Goal: Feedback & Contribution: Leave review/rating

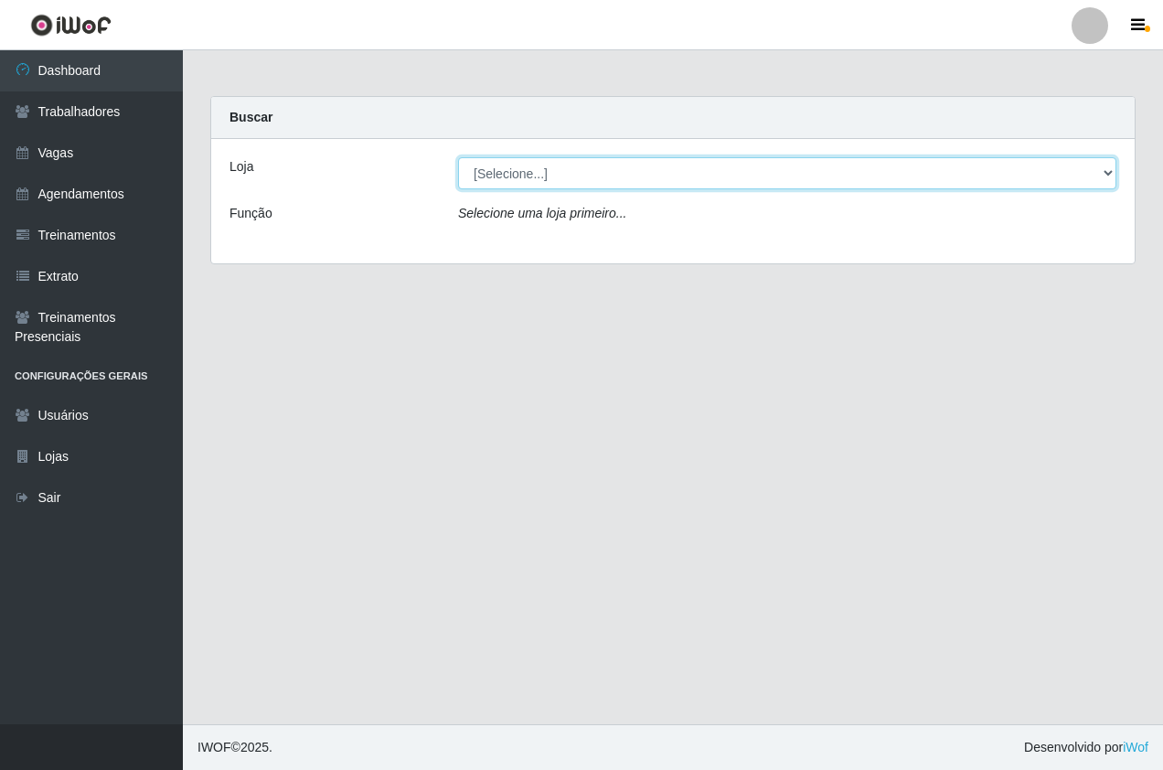
click at [573, 172] on select "[Selecione...] Pizza Nostra" at bounding box center [787, 173] width 658 height 32
select select "337"
click at [458, 157] on select "[Selecione...] Pizza Nostra" at bounding box center [787, 173] width 658 height 32
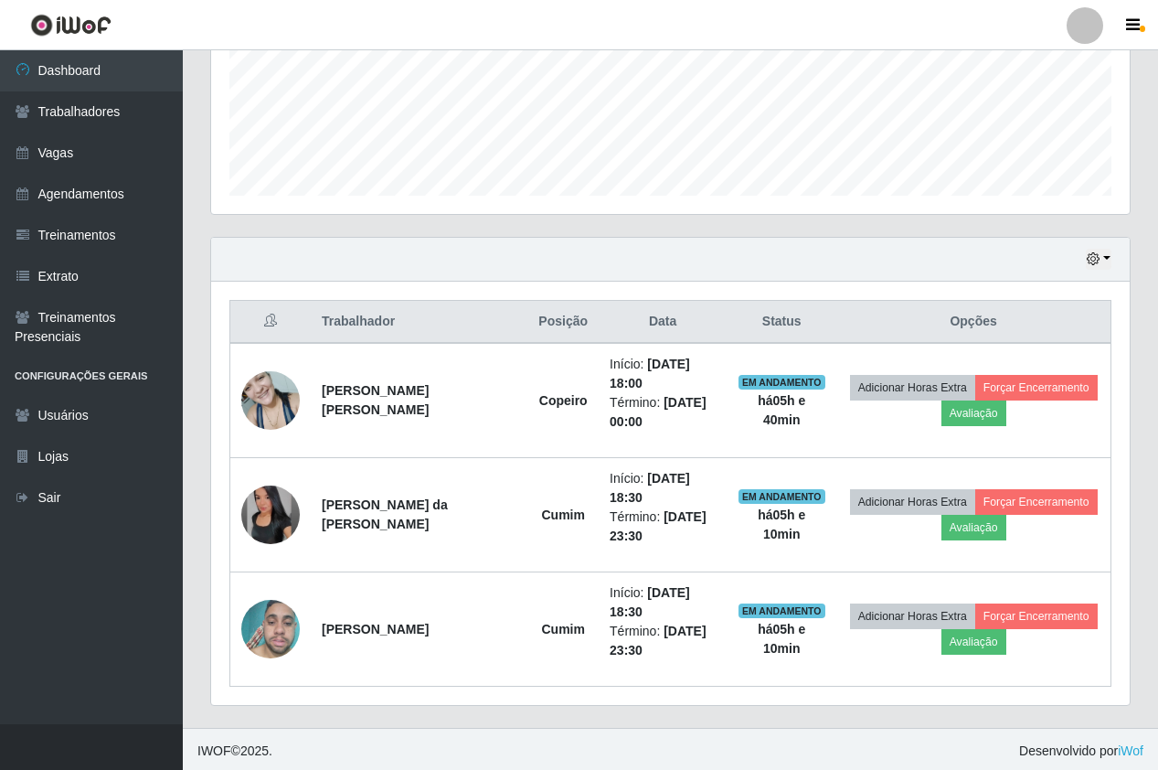
scroll to position [462, 0]
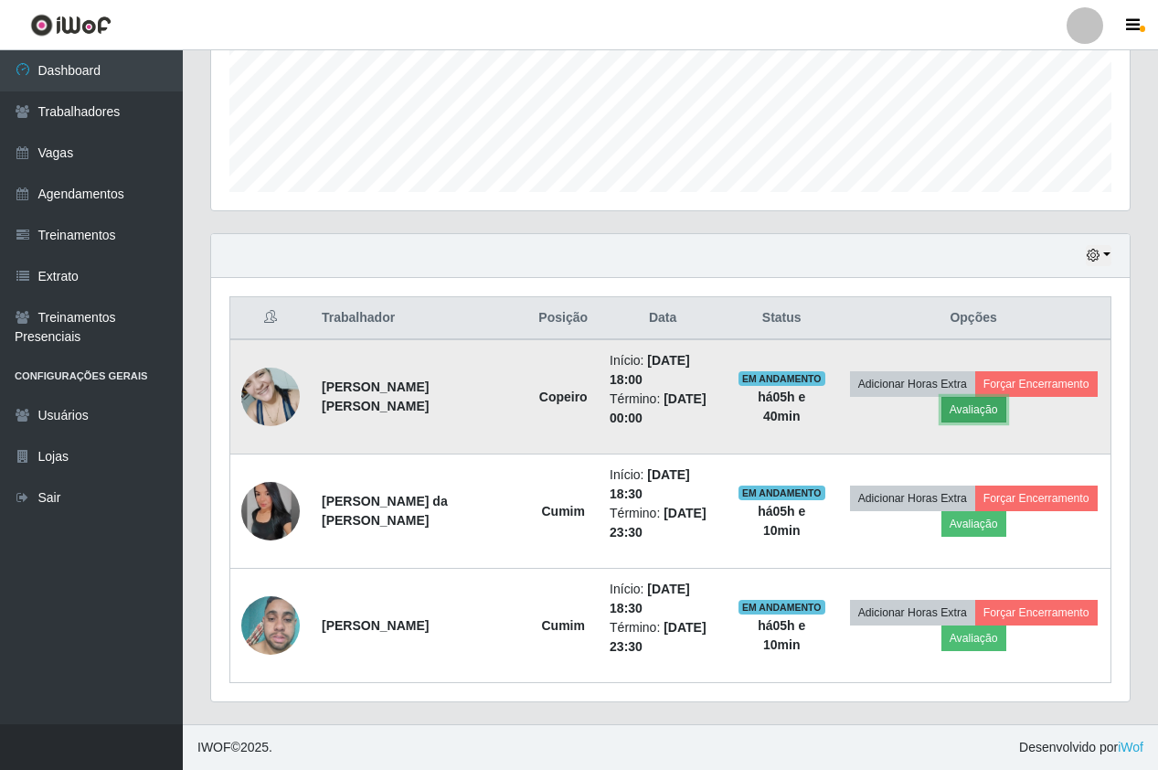
click at [947, 416] on button "Avaliação" at bounding box center [974, 410] width 65 height 26
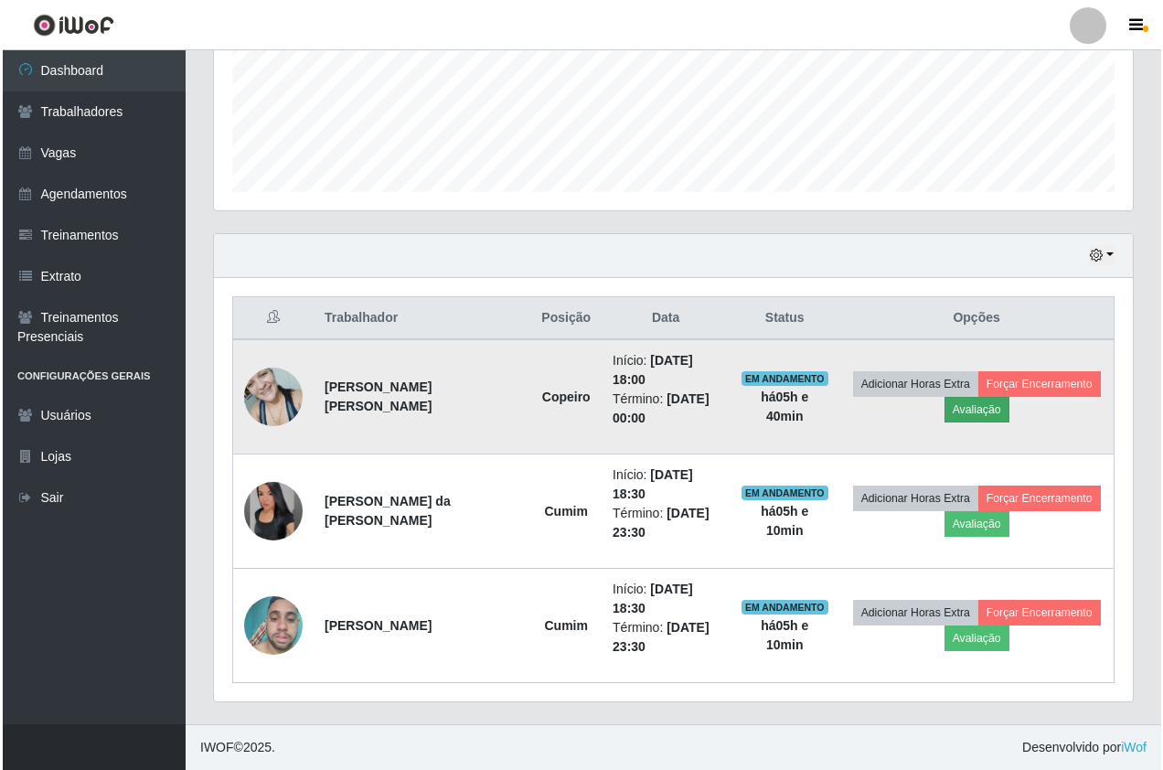
scroll to position [379, 910]
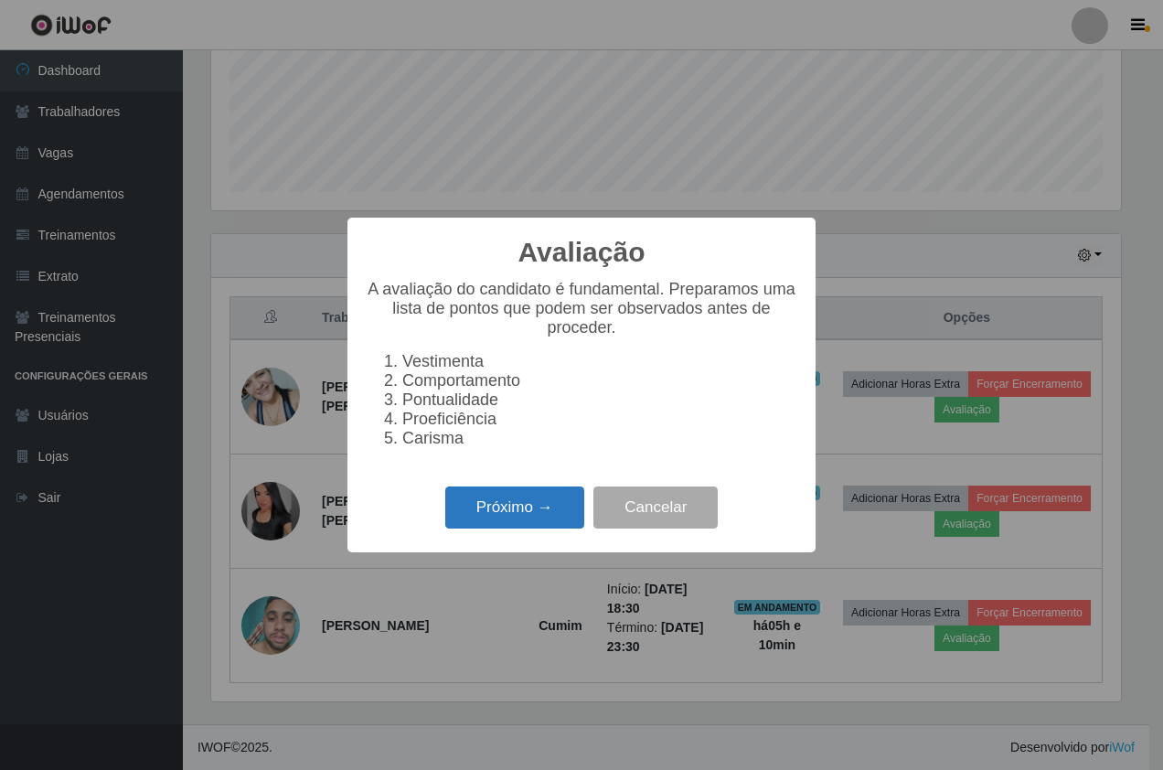
click at [555, 512] on button "Próximo →" at bounding box center [514, 507] width 139 height 43
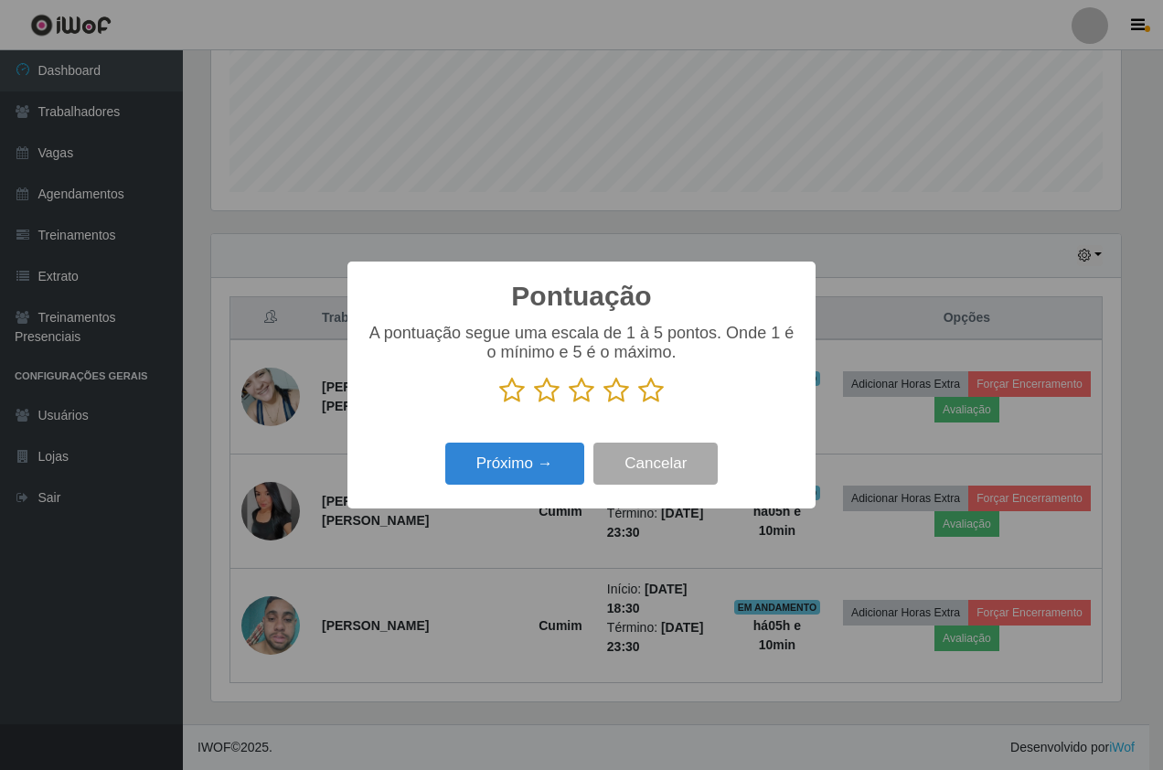
scroll to position [913895, 913365]
click at [652, 395] on icon at bounding box center [651, 390] width 26 height 27
click at [638, 404] on input "radio" at bounding box center [638, 404] width 0 height 0
click at [563, 464] on button "Próximo →" at bounding box center [514, 464] width 139 height 43
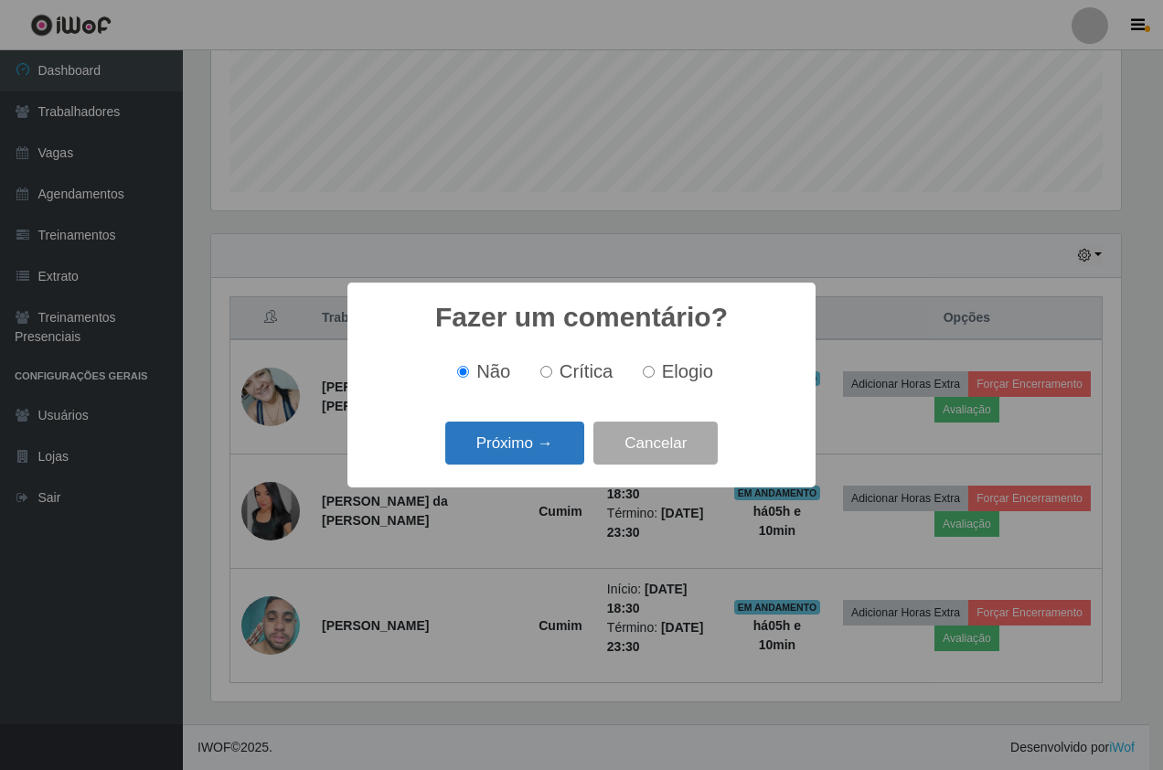
click at [536, 452] on button "Próximo →" at bounding box center [514, 442] width 139 height 43
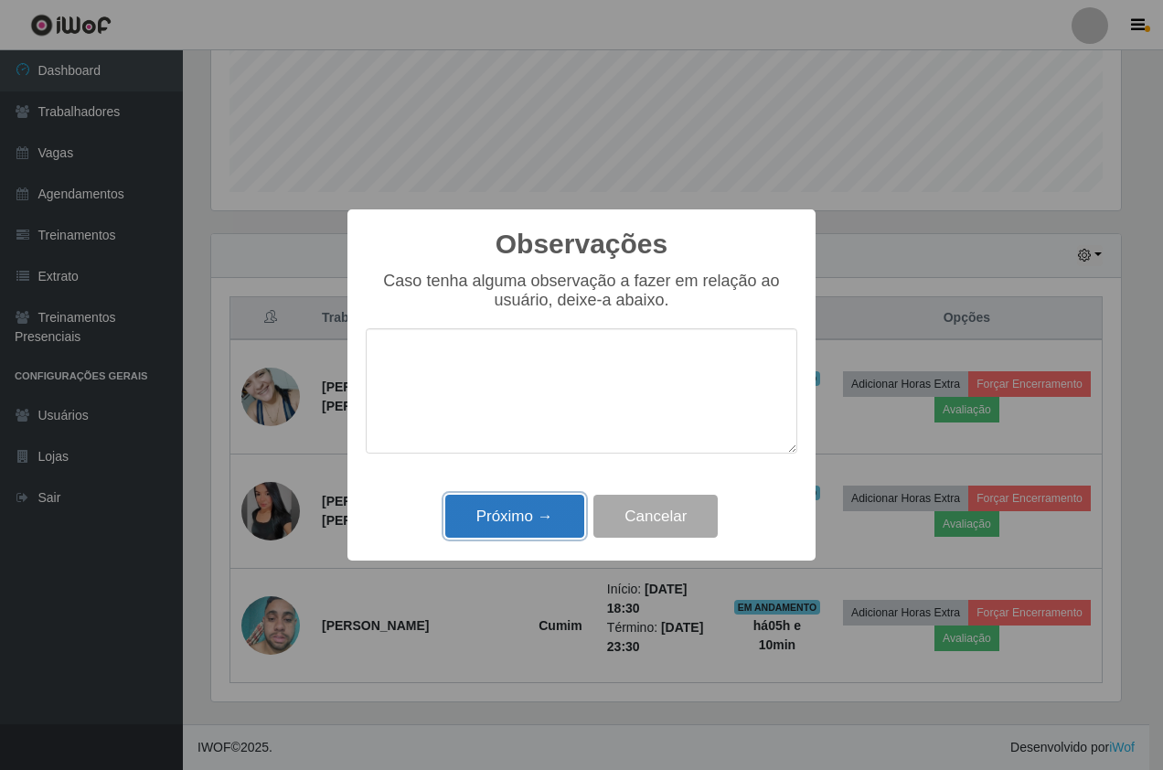
click at [555, 520] on button "Próximo →" at bounding box center [514, 516] width 139 height 43
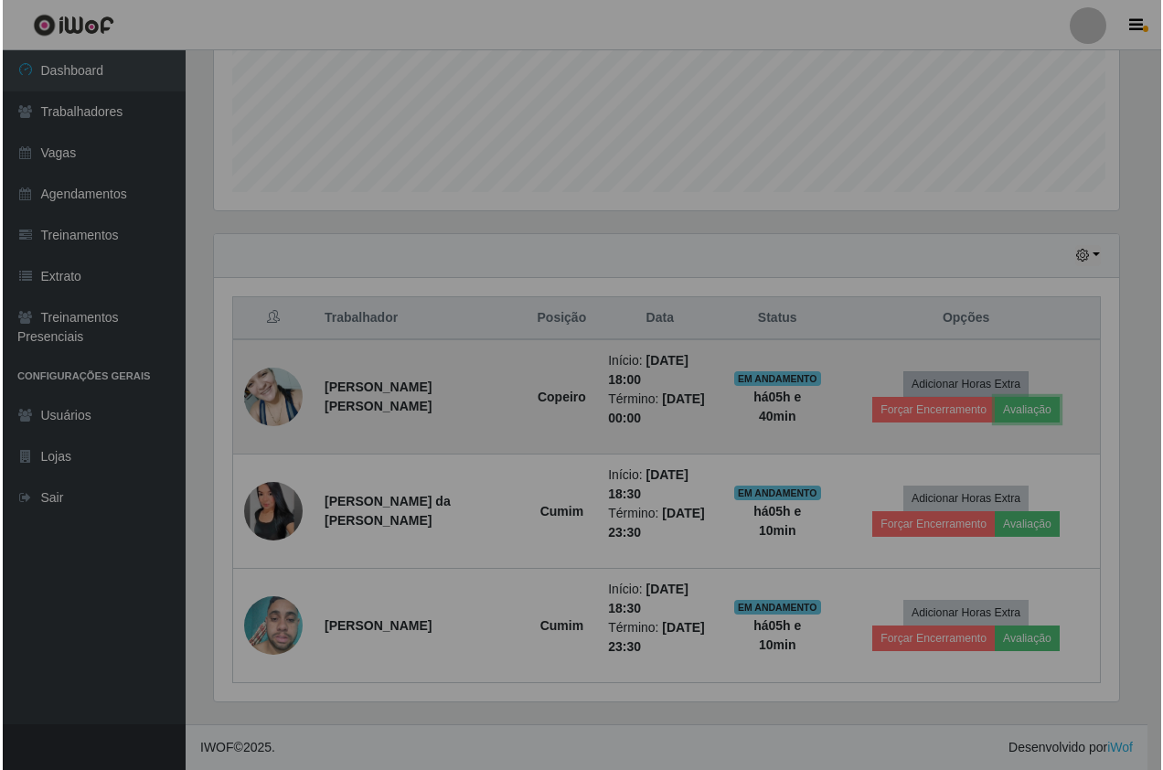
scroll to position [379, 919]
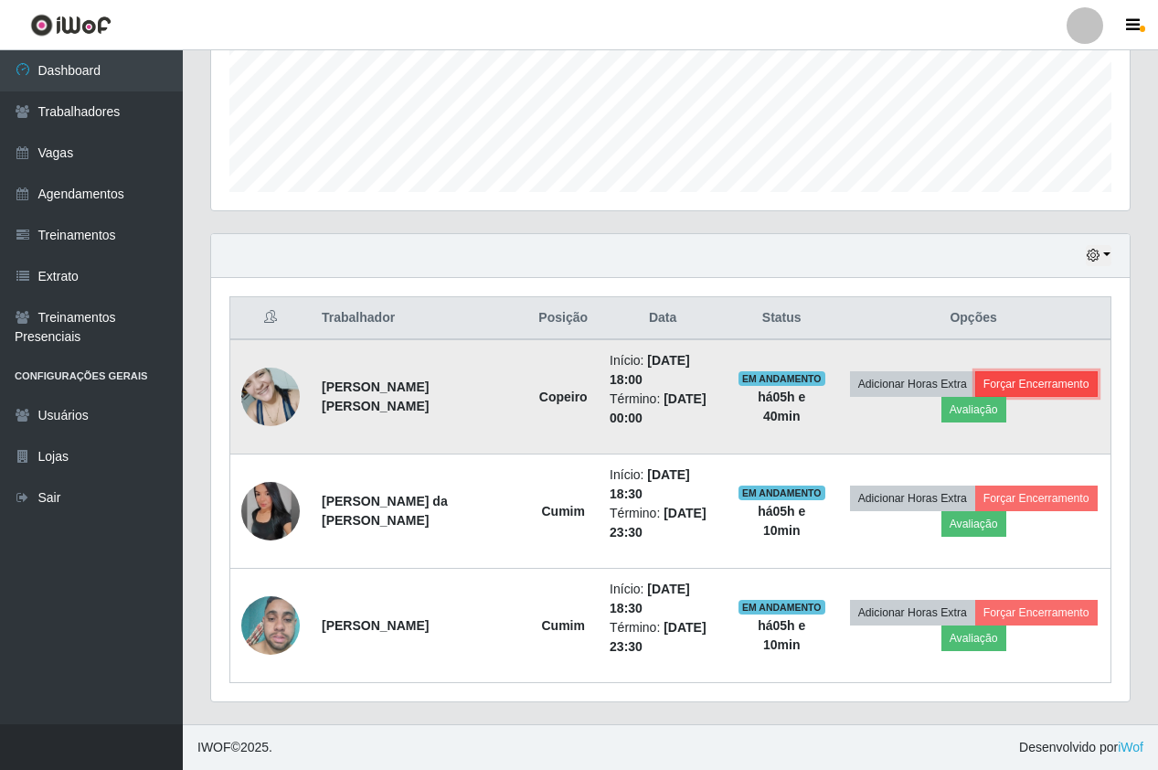
click at [1008, 376] on button "Forçar Encerramento" at bounding box center [1037, 384] width 123 height 26
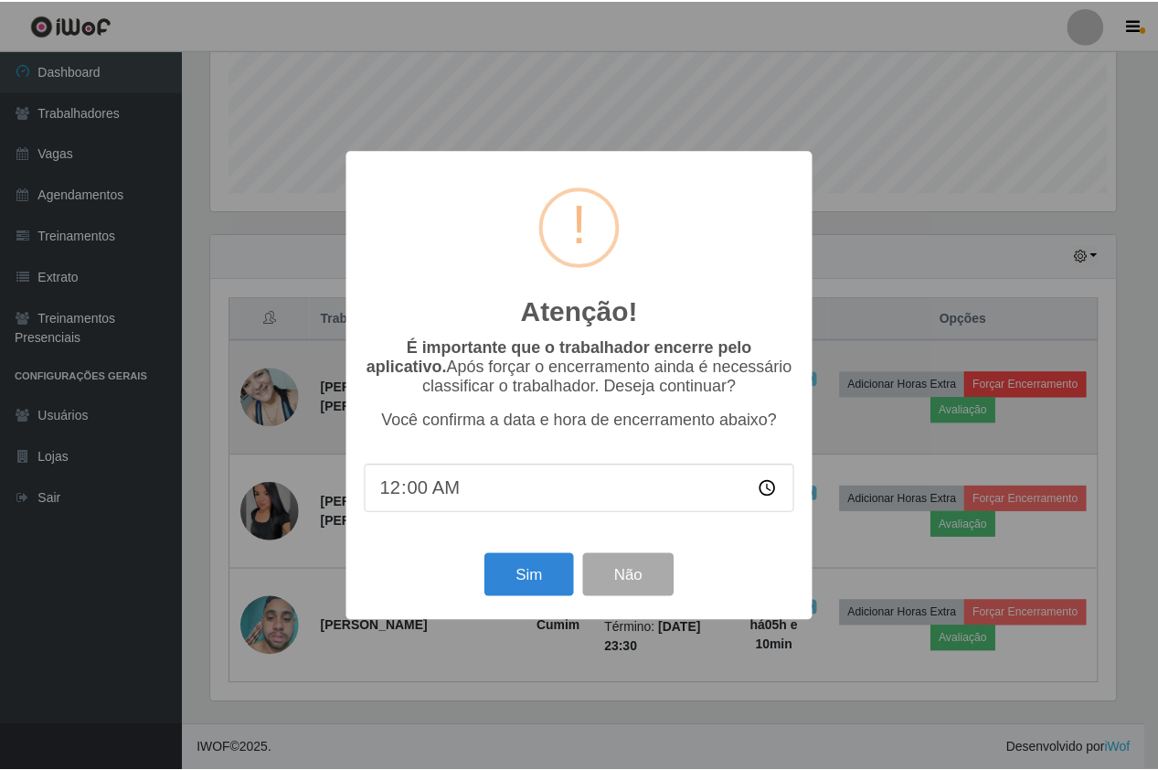
scroll to position [379, 910]
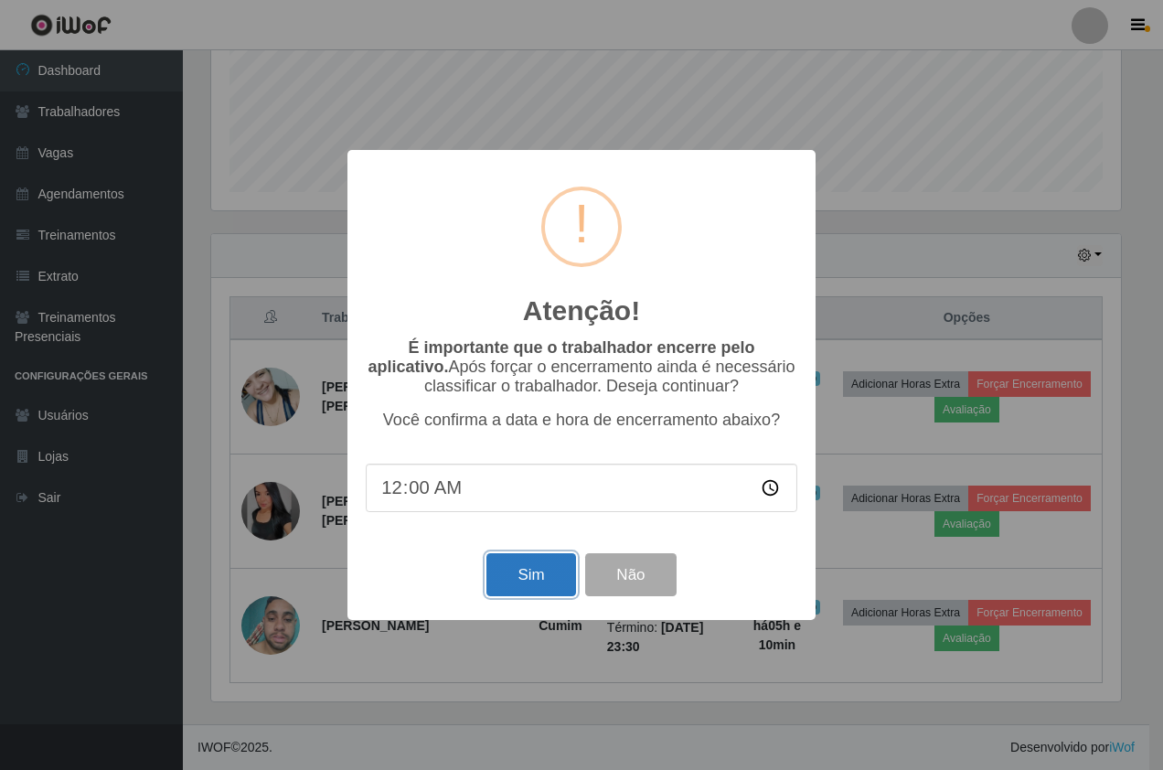
click at [549, 580] on button "Sim" at bounding box center [530, 574] width 89 height 43
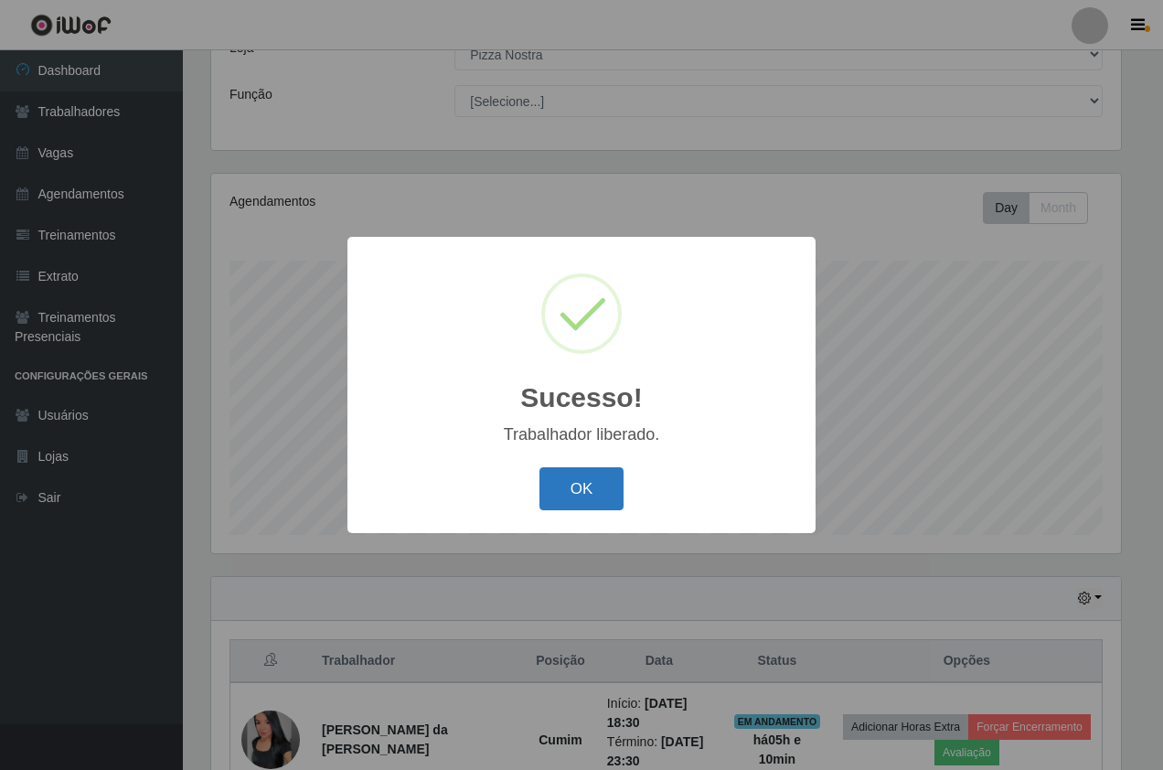
click at [571, 485] on button "OK" at bounding box center [581, 488] width 85 height 43
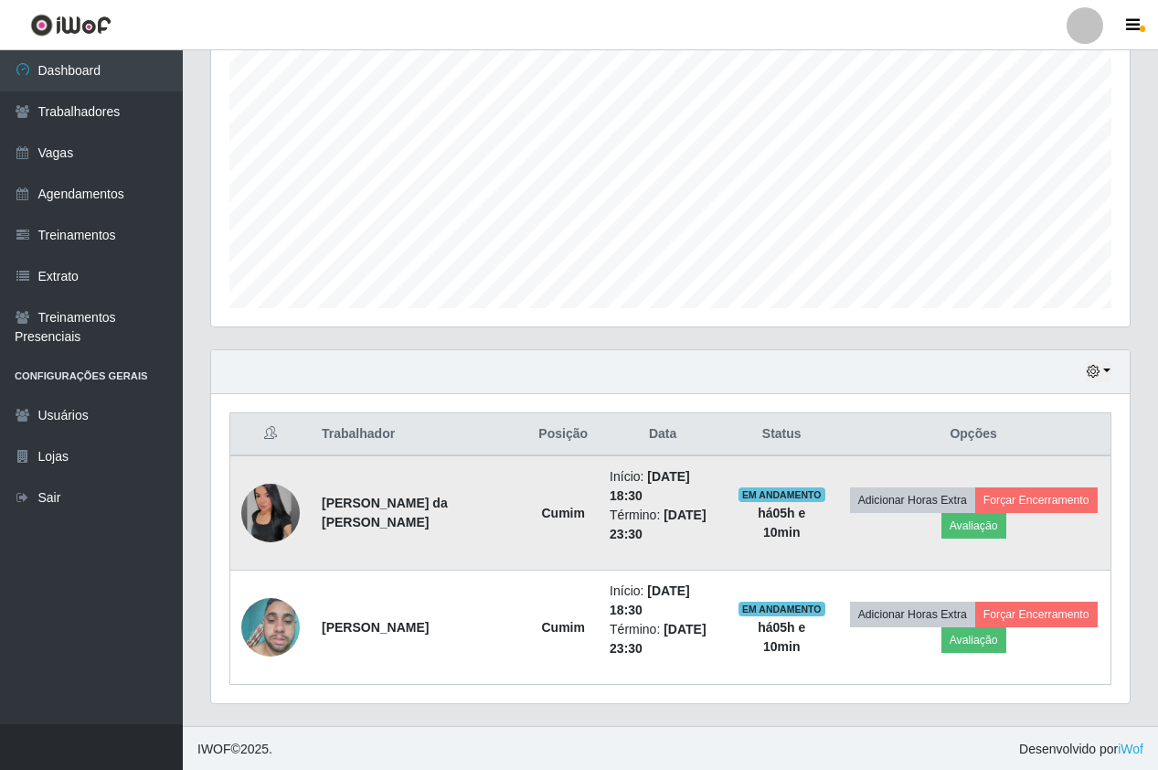
scroll to position [347, 0]
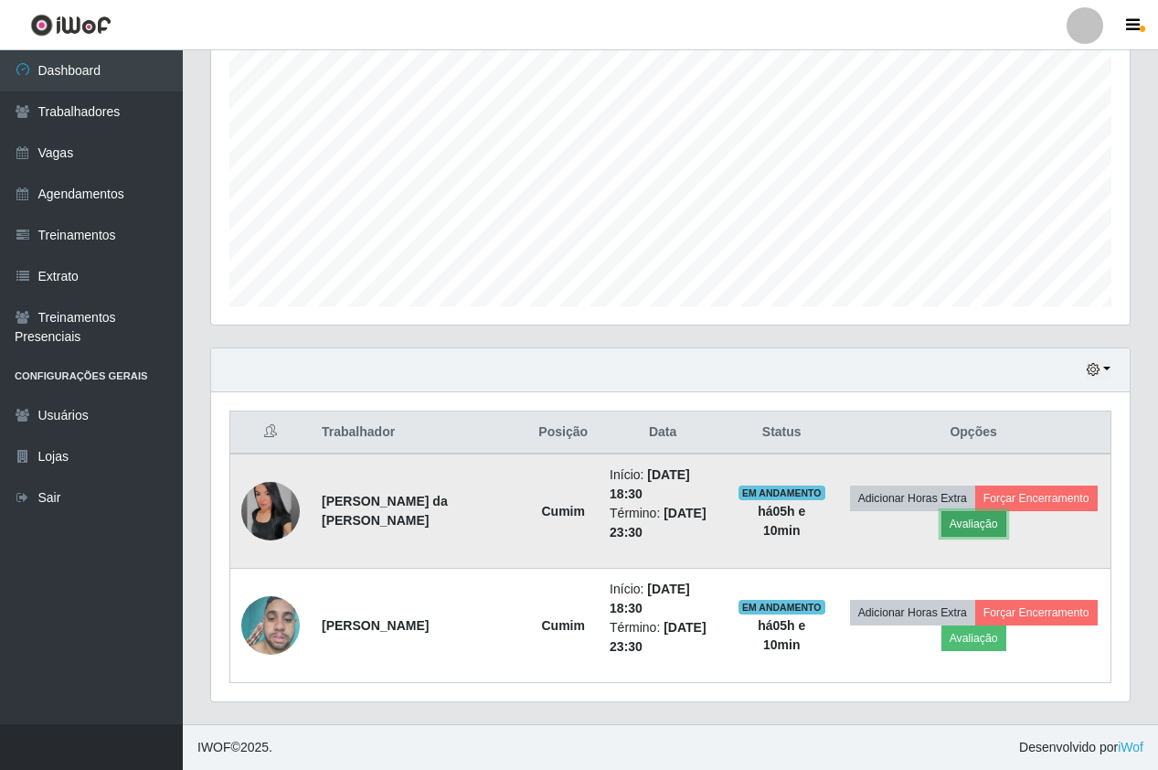
click at [965, 528] on button "Avaliação" at bounding box center [974, 524] width 65 height 26
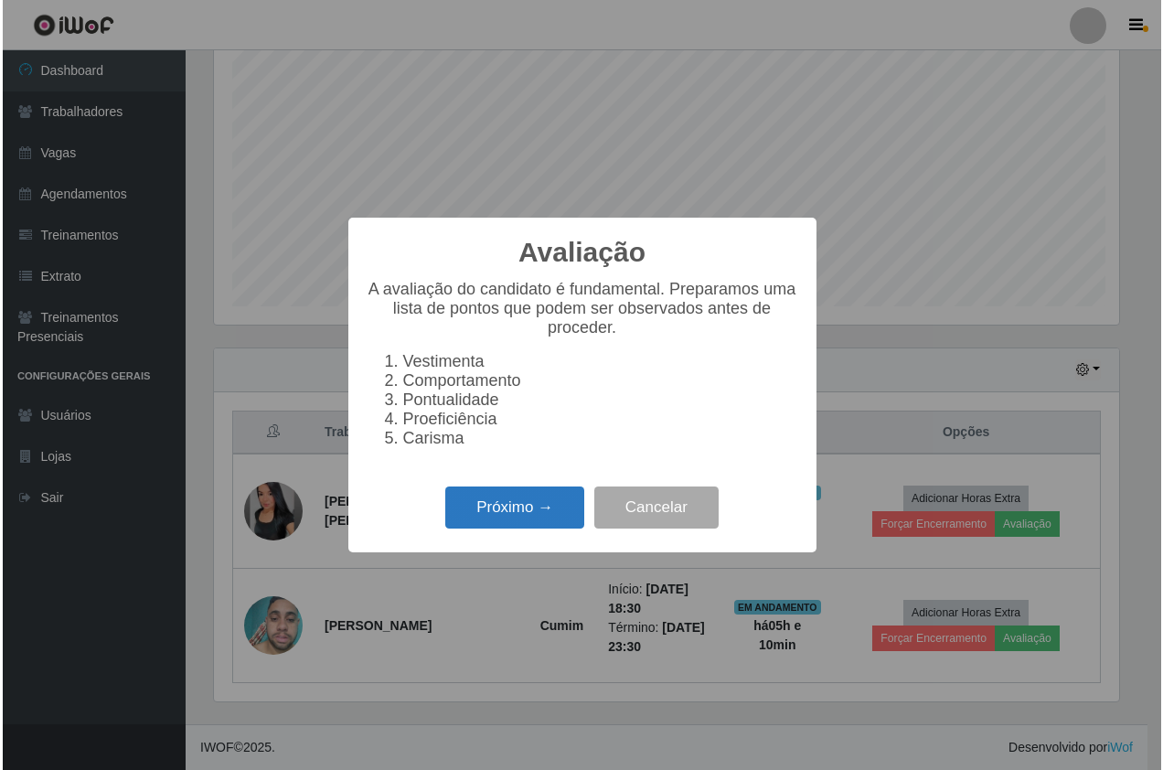
scroll to position [379, 910]
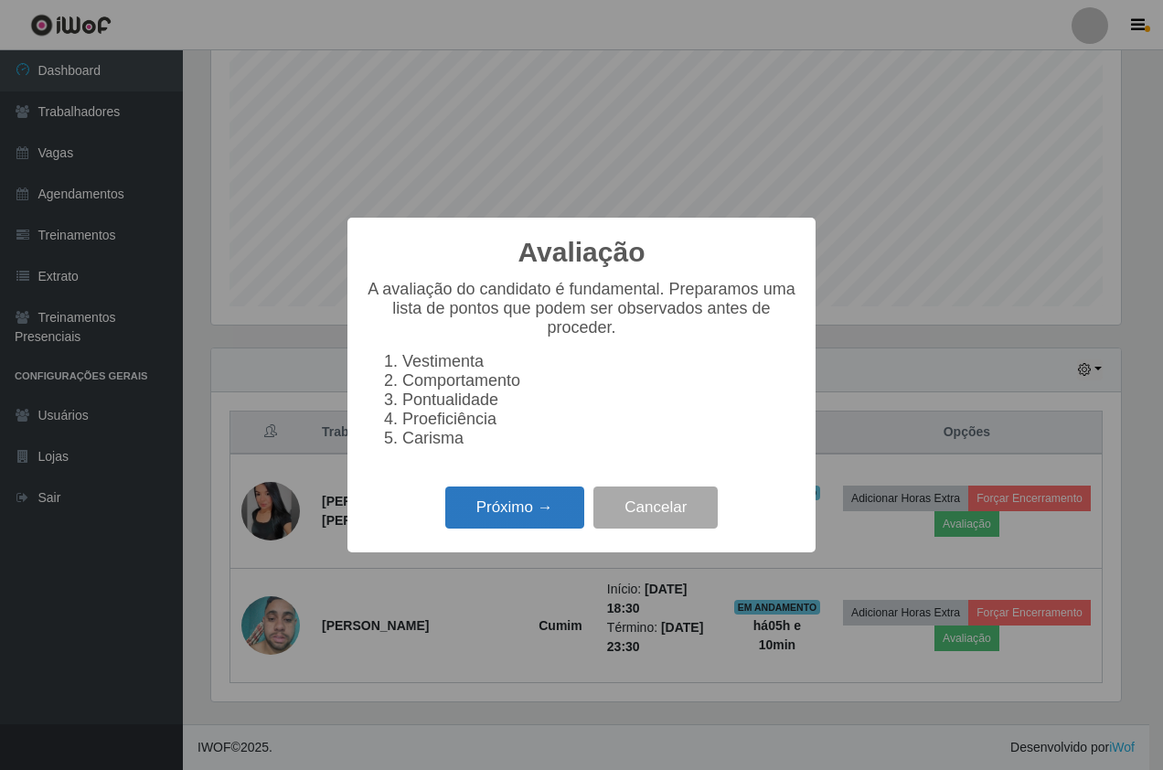
click at [510, 516] on button "Próximo →" at bounding box center [514, 507] width 139 height 43
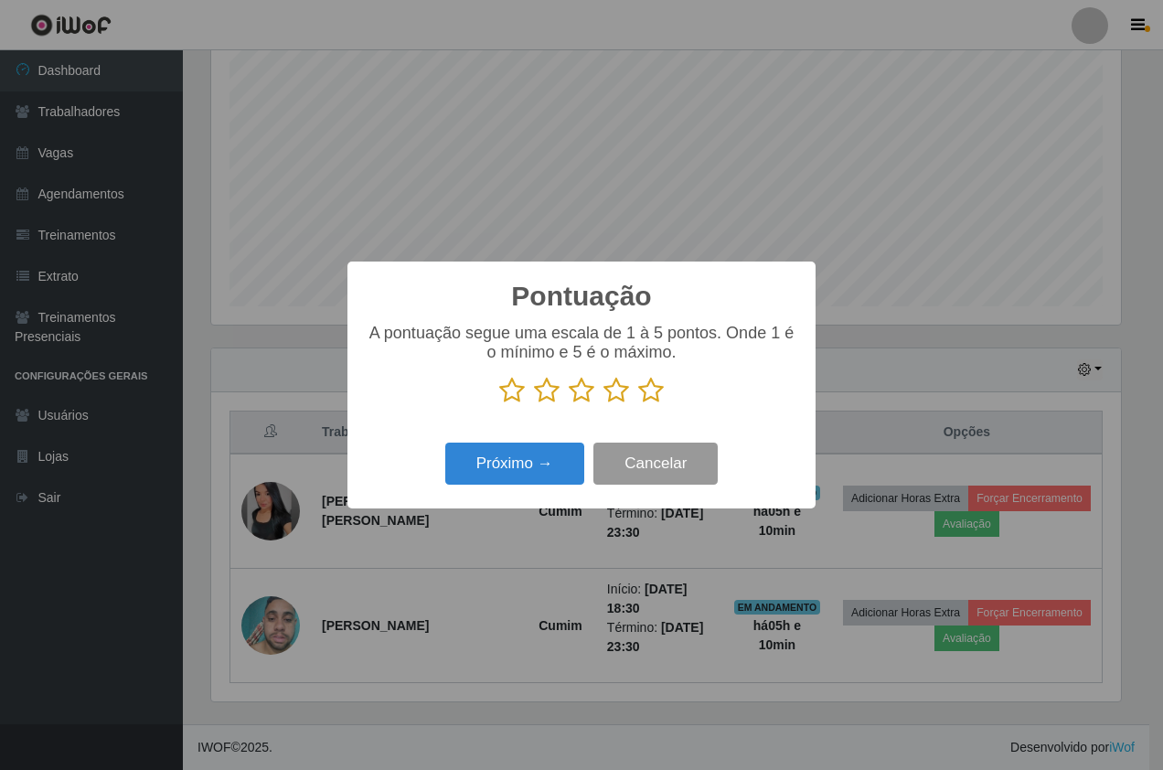
scroll to position [913895, 913365]
click at [650, 398] on icon at bounding box center [651, 390] width 26 height 27
click at [638, 404] on input "radio" at bounding box center [638, 404] width 0 height 0
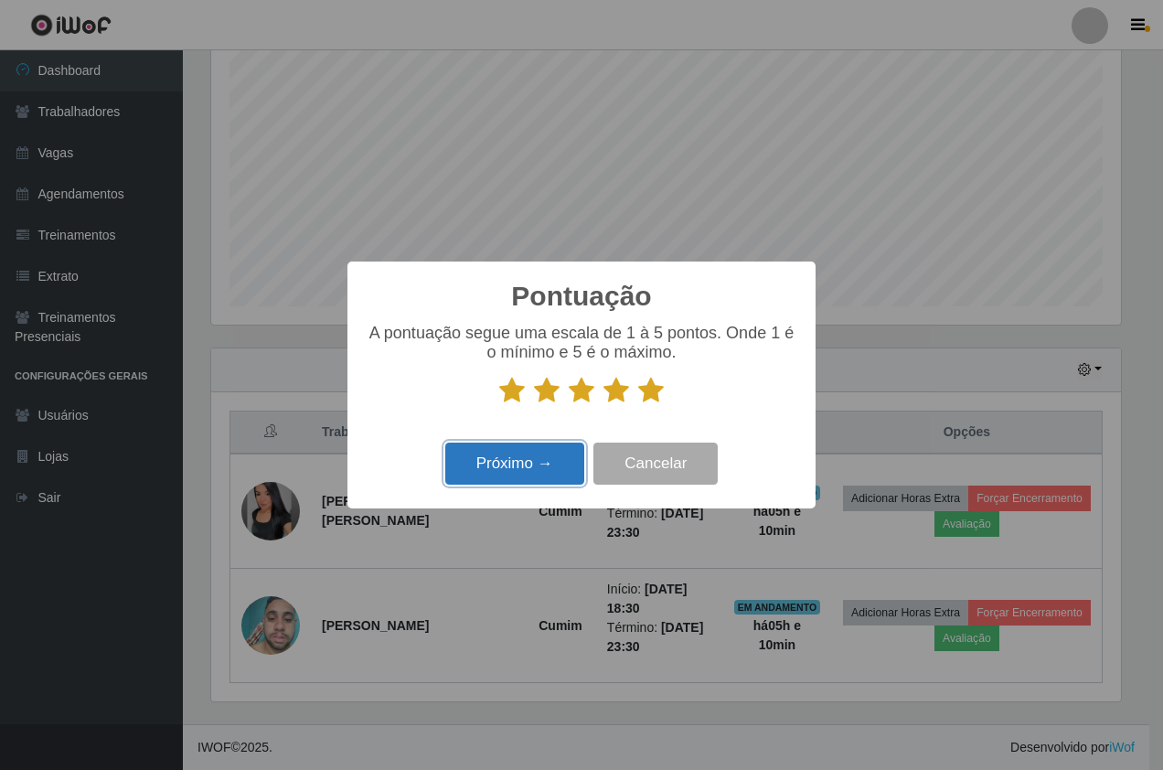
click at [547, 456] on button "Próximo →" at bounding box center [514, 464] width 139 height 43
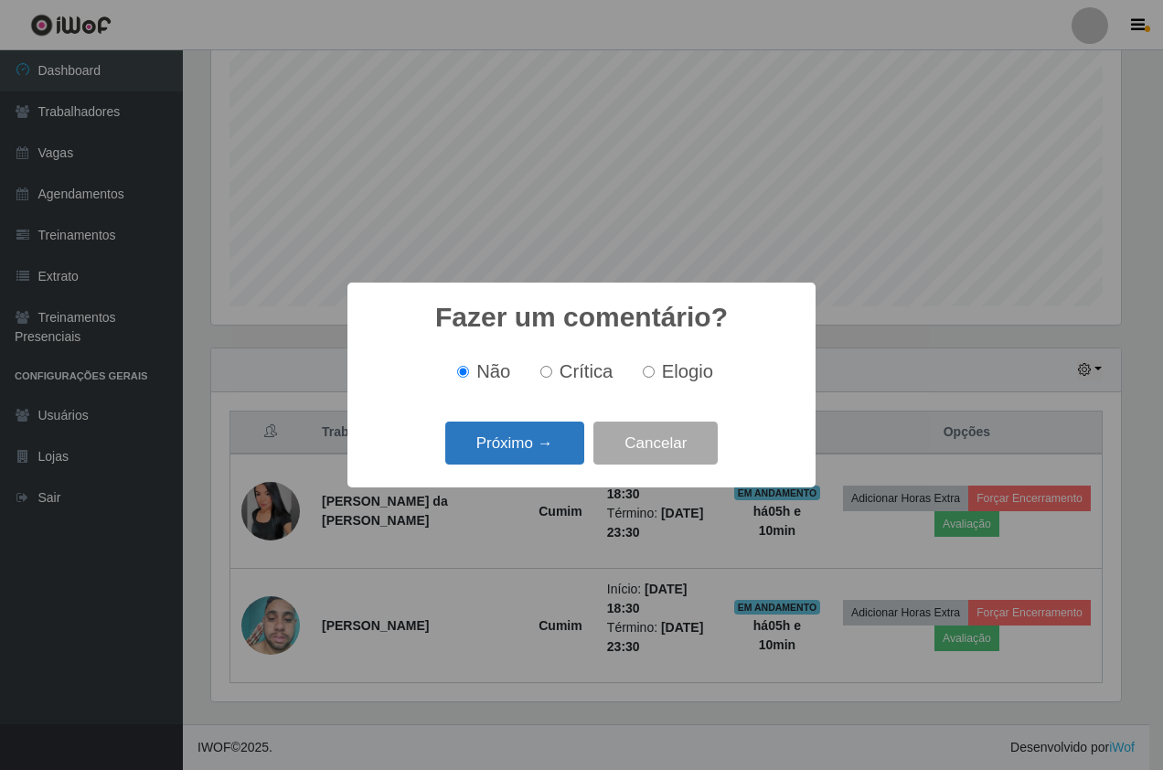
click at [539, 446] on button "Próximo →" at bounding box center [514, 442] width 139 height 43
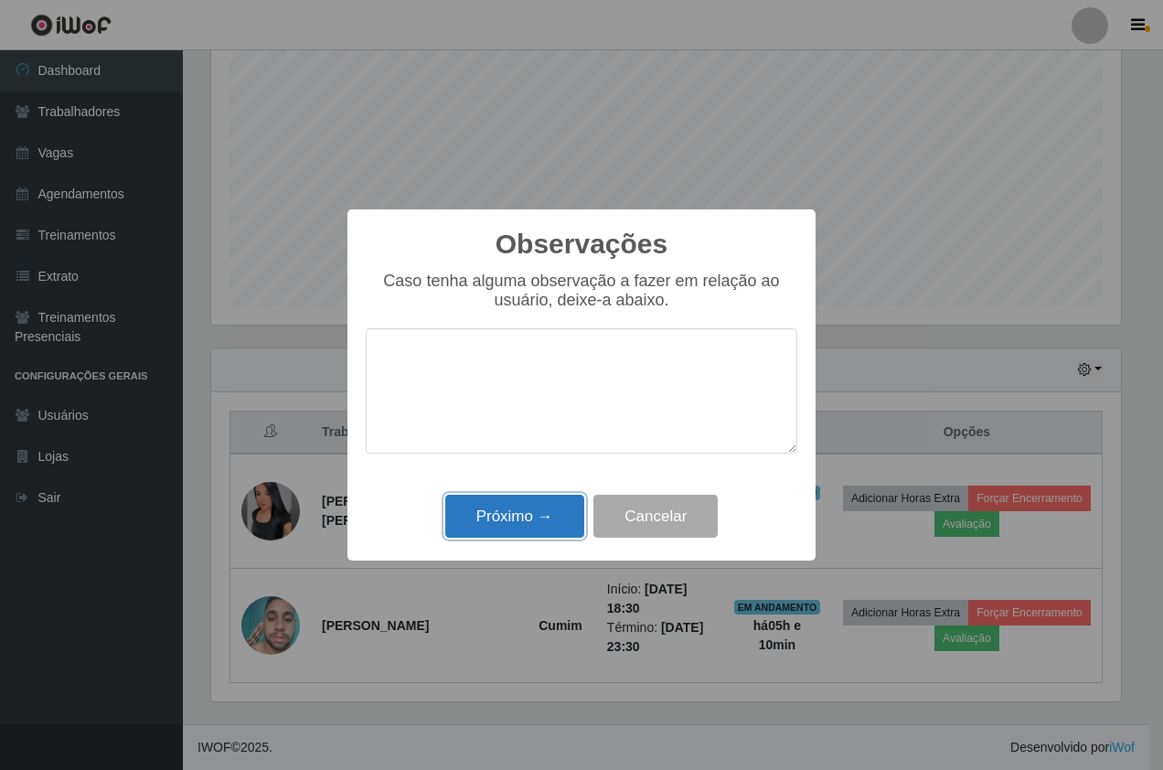
click at [539, 511] on button "Próximo →" at bounding box center [514, 516] width 139 height 43
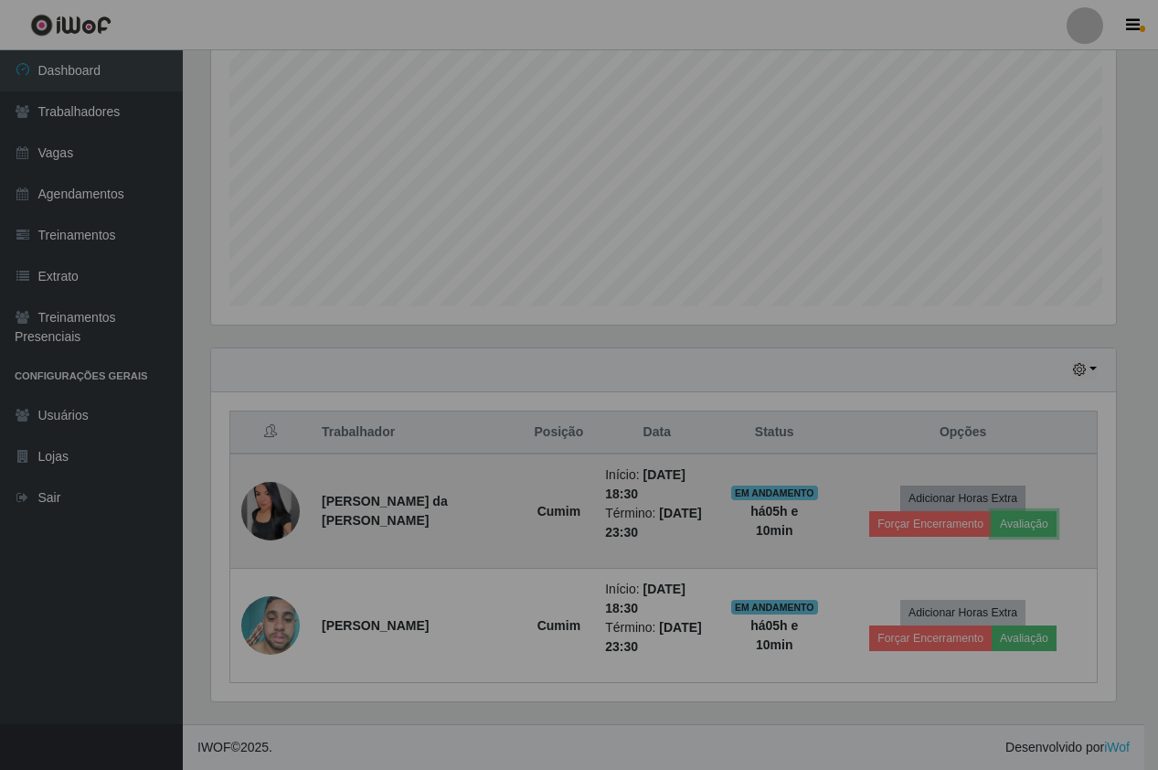
scroll to position [379, 919]
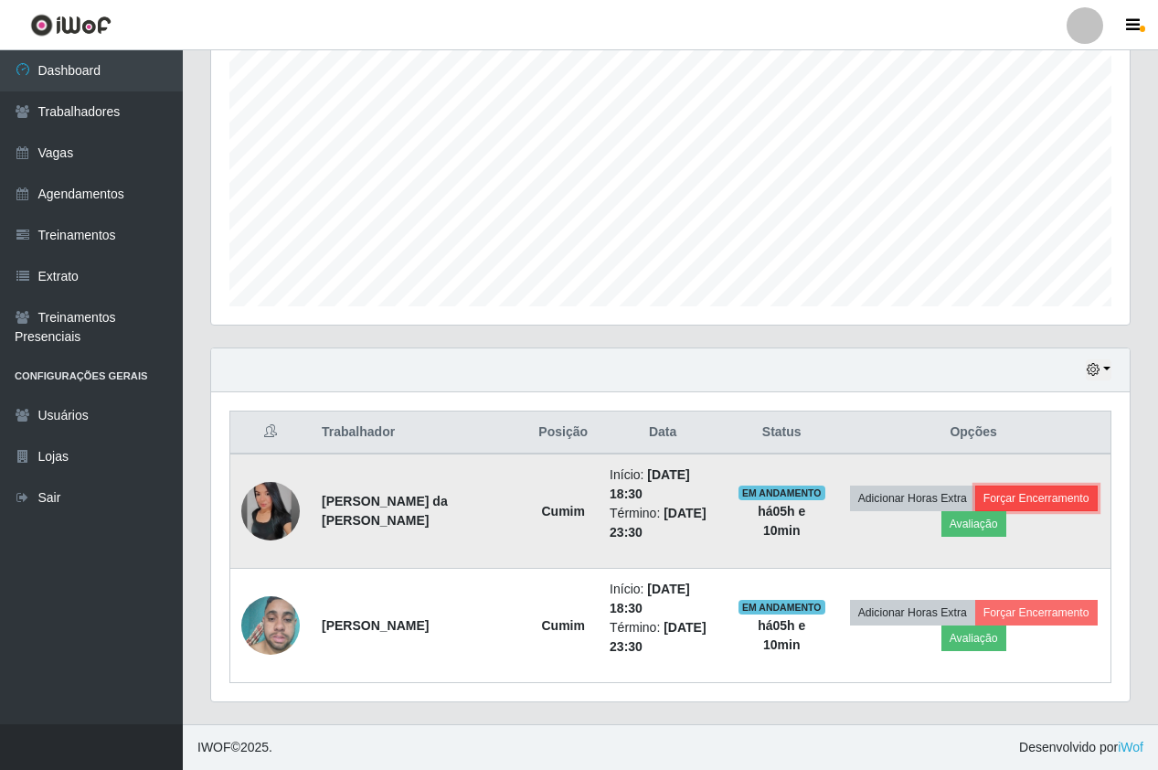
click at [1029, 503] on button "Forçar Encerramento" at bounding box center [1037, 498] width 123 height 26
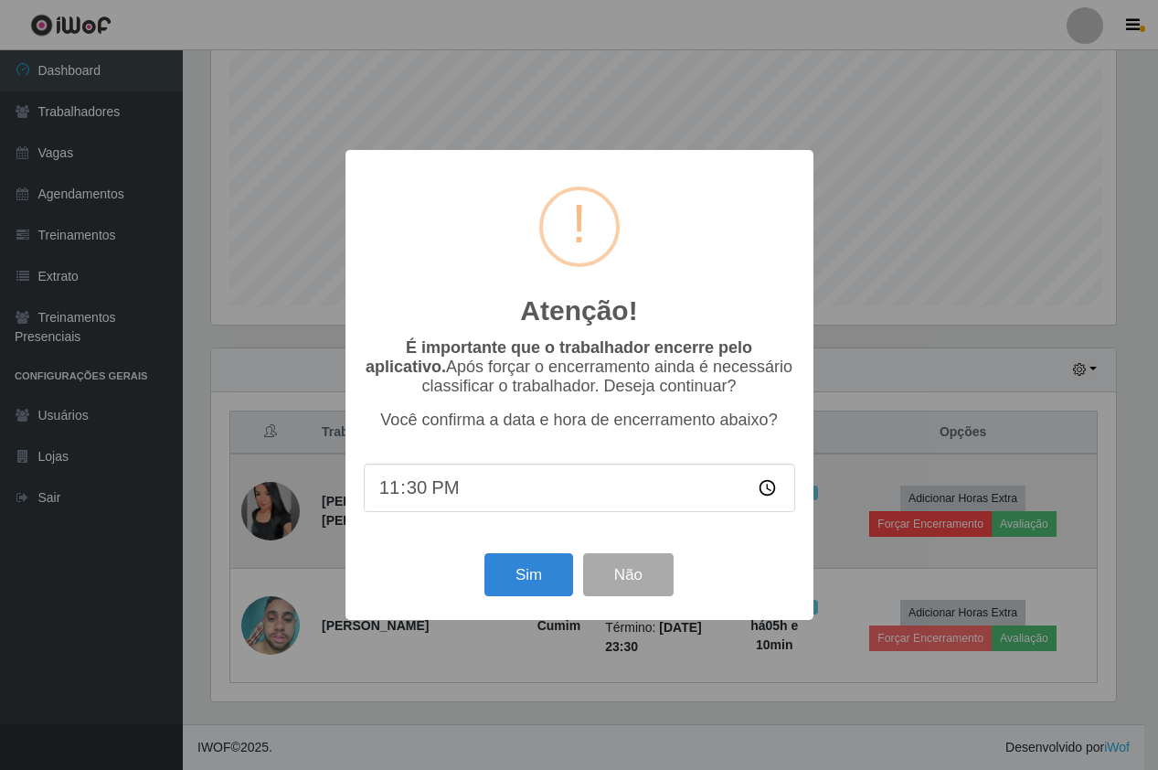
scroll to position [379, 910]
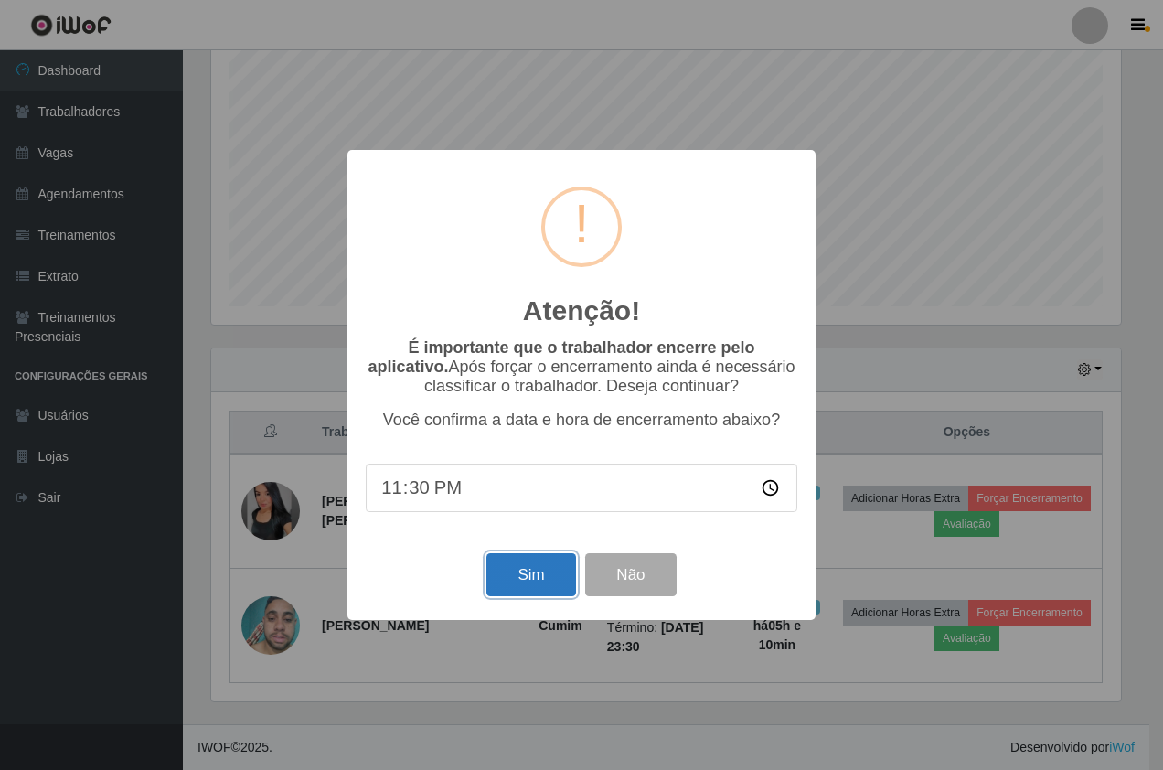
click at [518, 577] on button "Sim" at bounding box center [530, 574] width 89 height 43
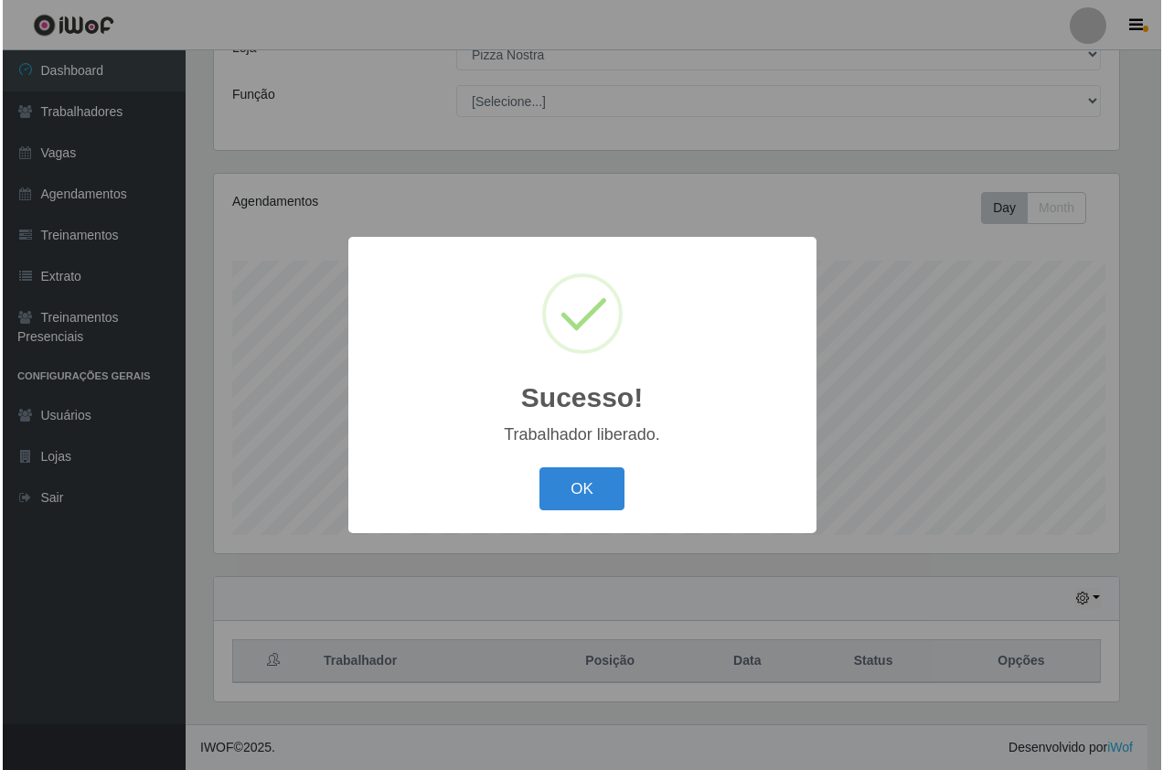
scroll to position [0, 0]
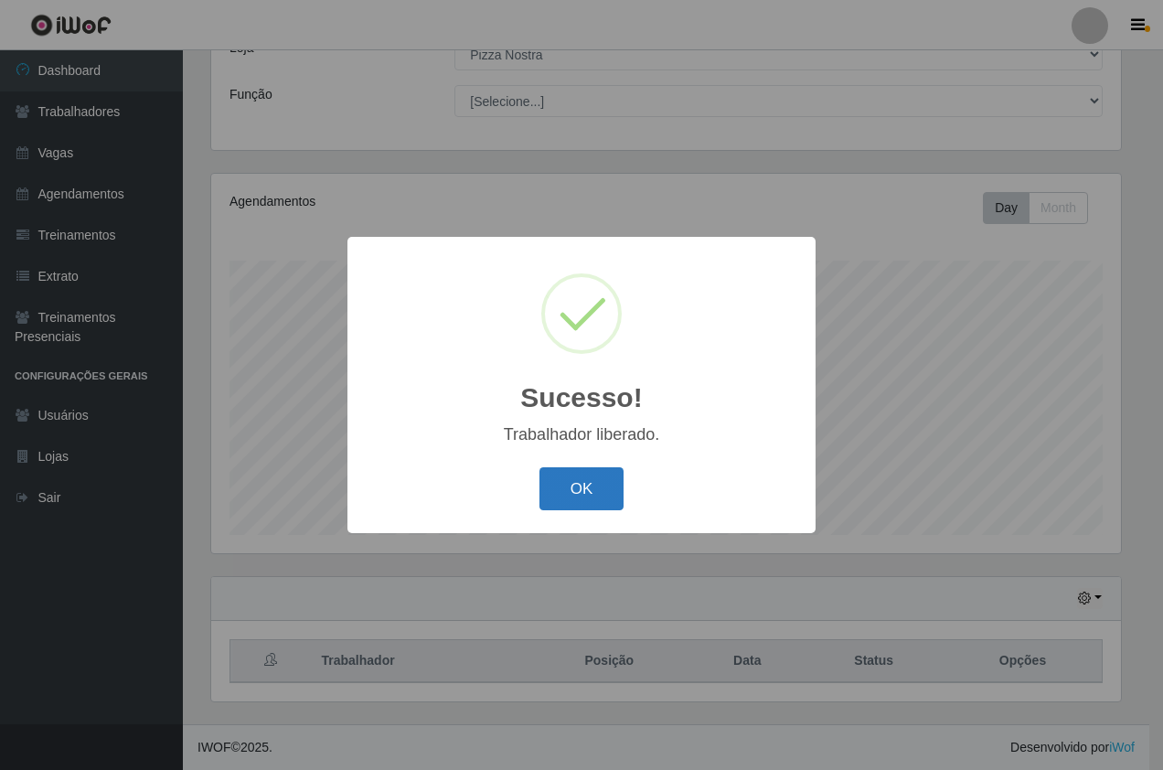
click at [543, 477] on button "OK" at bounding box center [581, 488] width 85 height 43
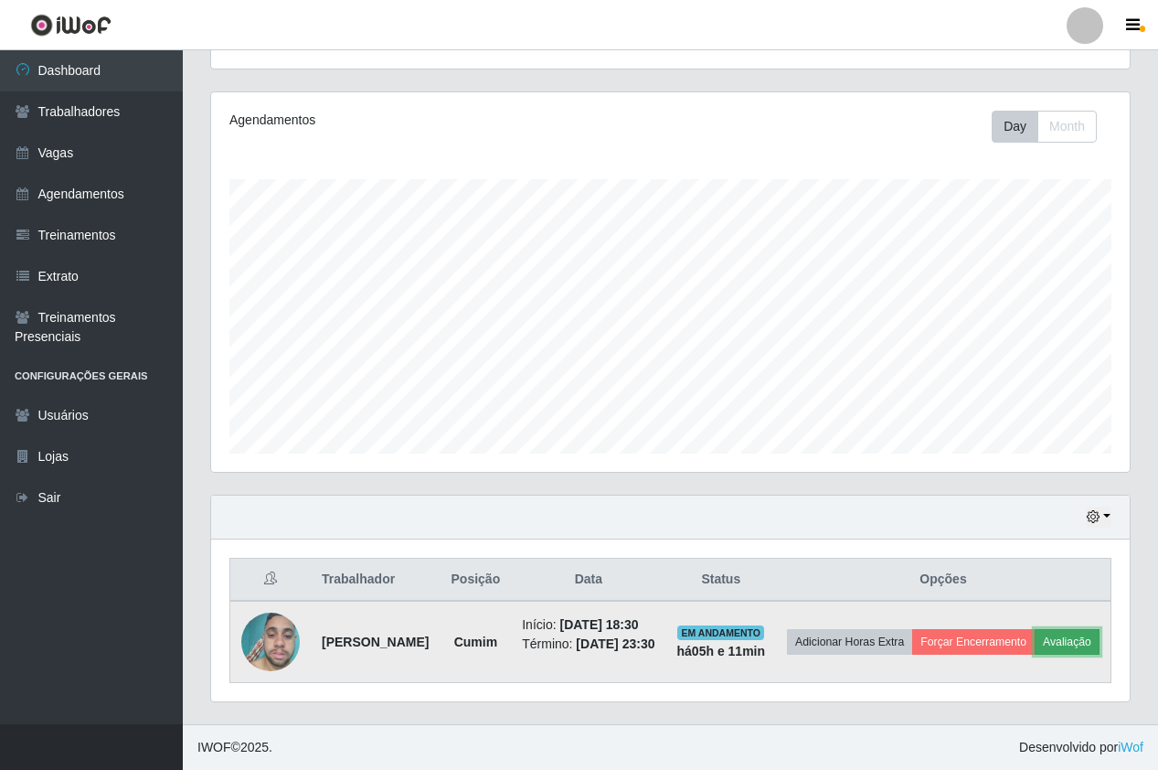
click at [1035, 652] on button "Avaliação" at bounding box center [1067, 642] width 65 height 26
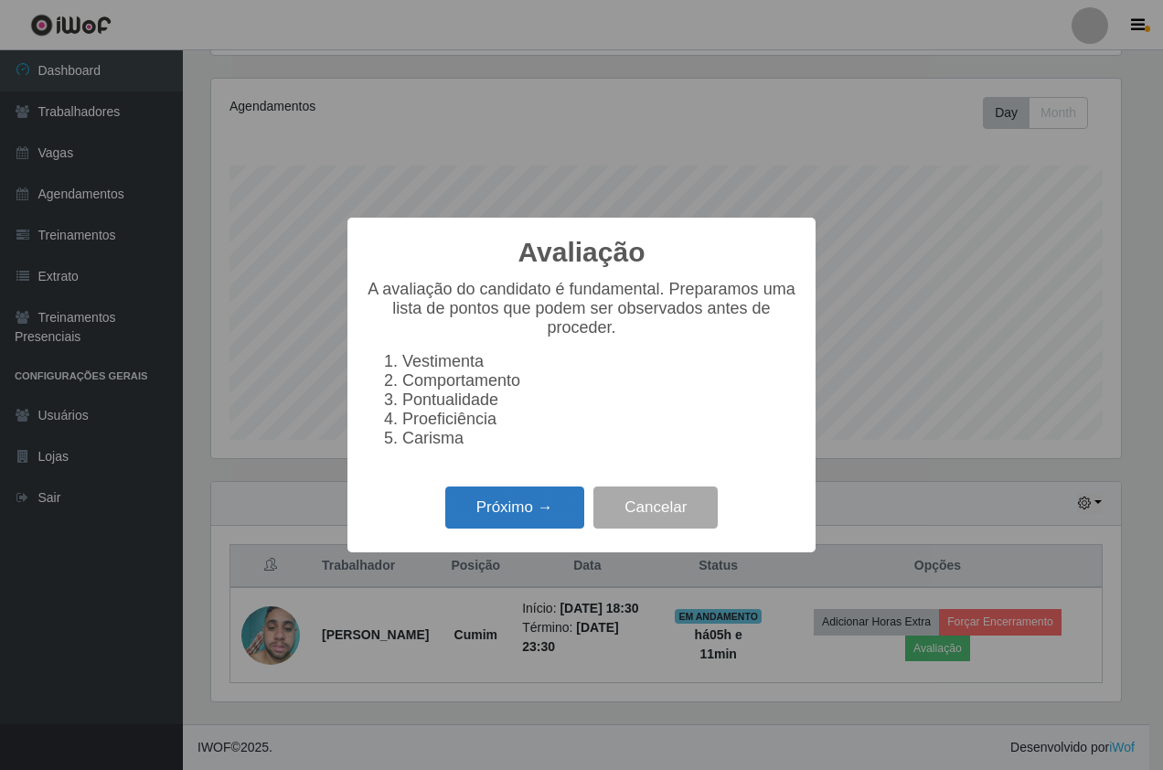
click at [539, 523] on button "Próximo →" at bounding box center [514, 507] width 139 height 43
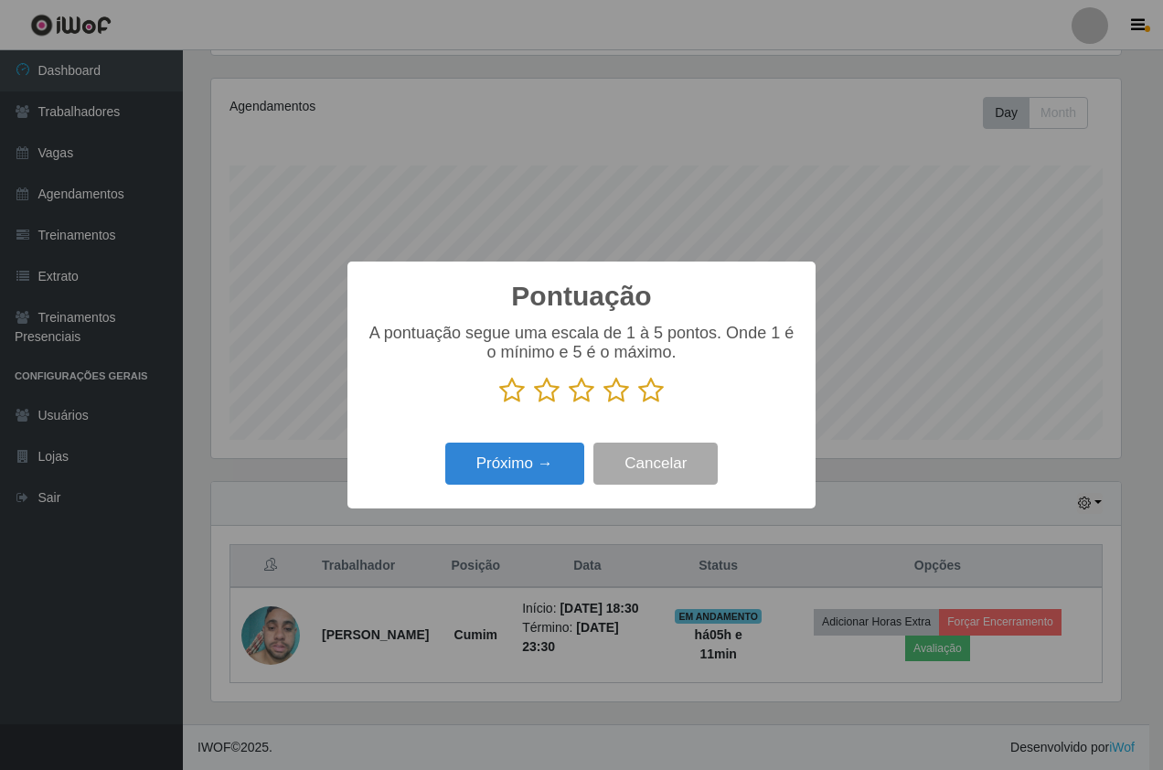
click at [649, 381] on icon at bounding box center [651, 390] width 26 height 27
click at [638, 404] on input "radio" at bounding box center [638, 404] width 0 height 0
click at [571, 453] on button "Próximo →" at bounding box center [514, 464] width 139 height 43
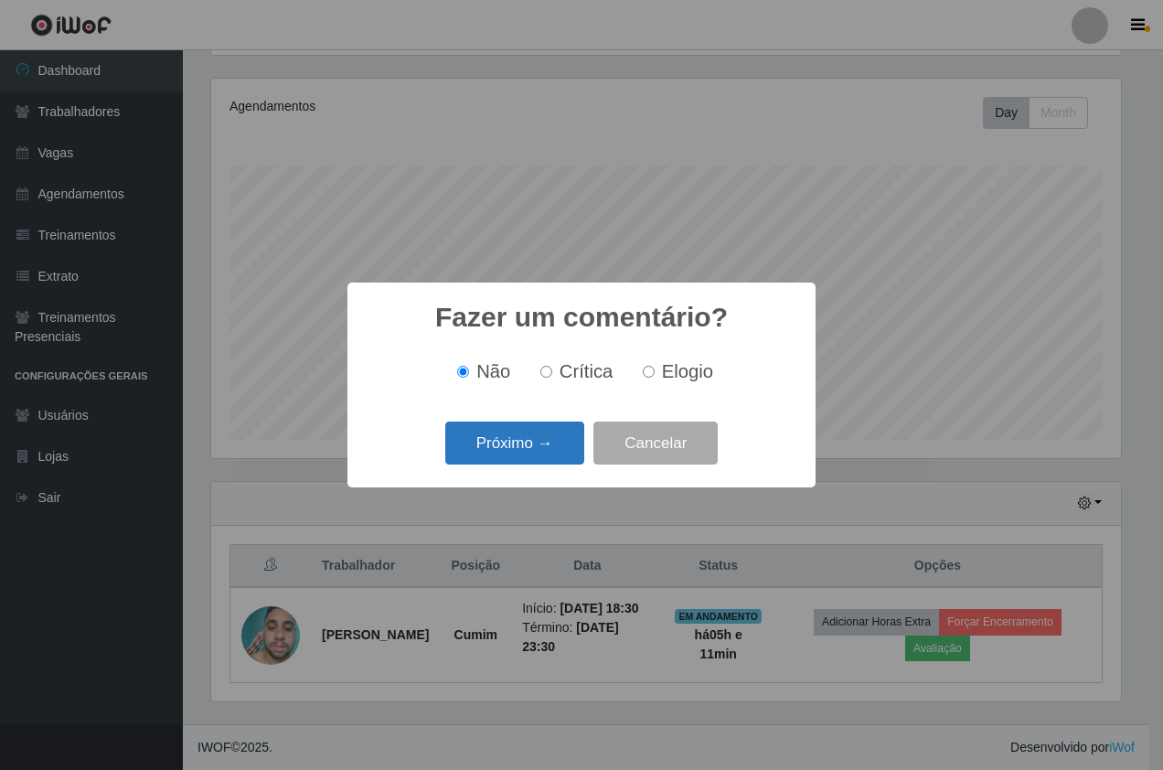
click at [540, 453] on button "Próximo →" at bounding box center [514, 442] width 139 height 43
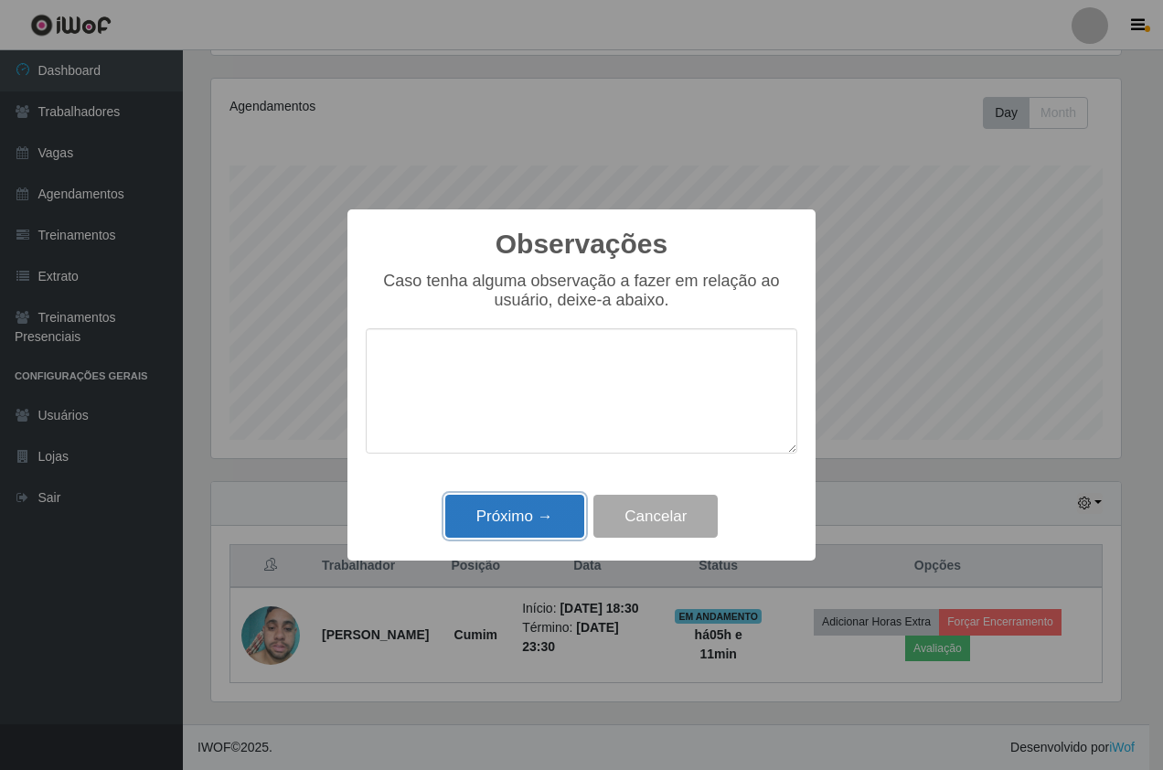
click at [533, 516] on button "Próximo →" at bounding box center [514, 516] width 139 height 43
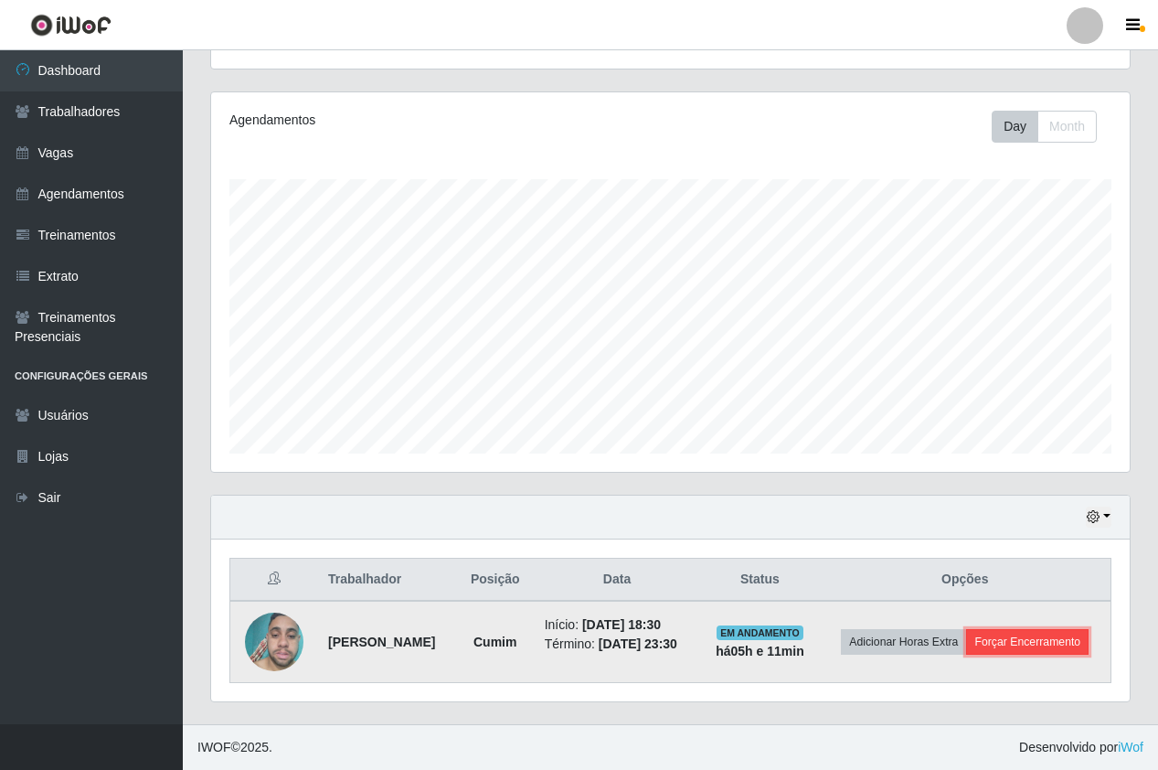
click at [1039, 640] on button "Forçar Encerramento" at bounding box center [1027, 642] width 123 height 26
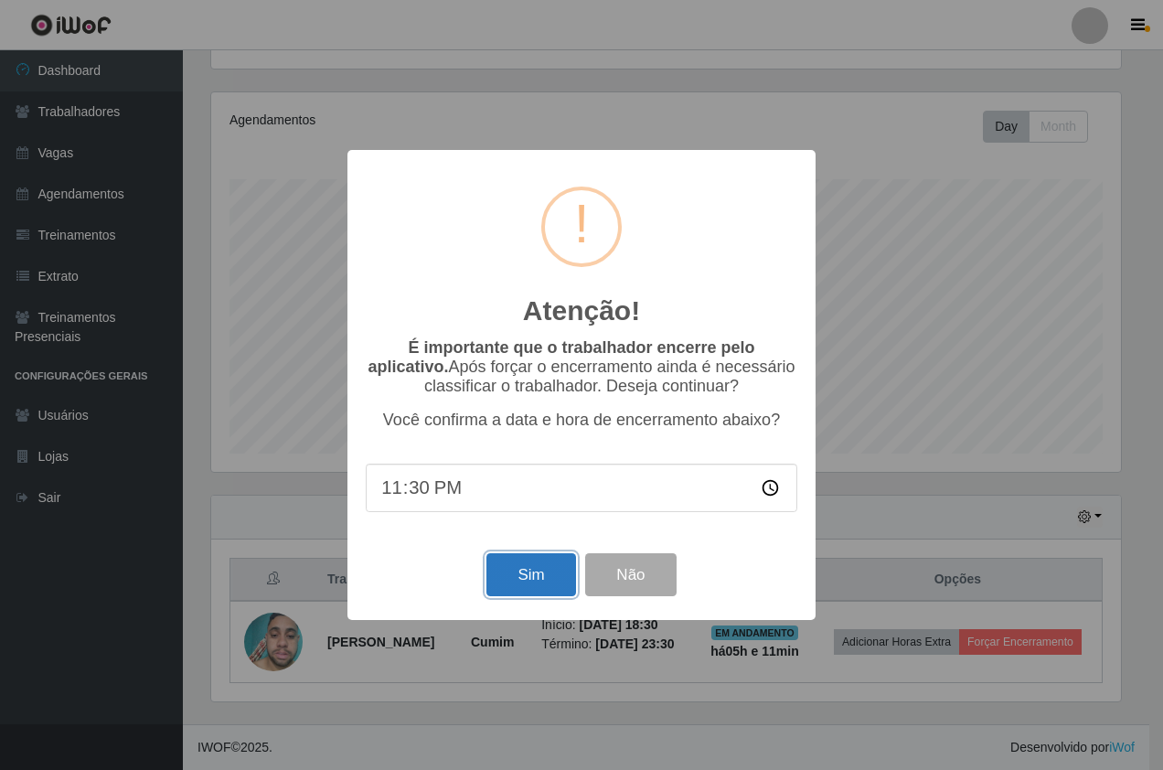
click at [549, 569] on button "Sim" at bounding box center [530, 574] width 89 height 43
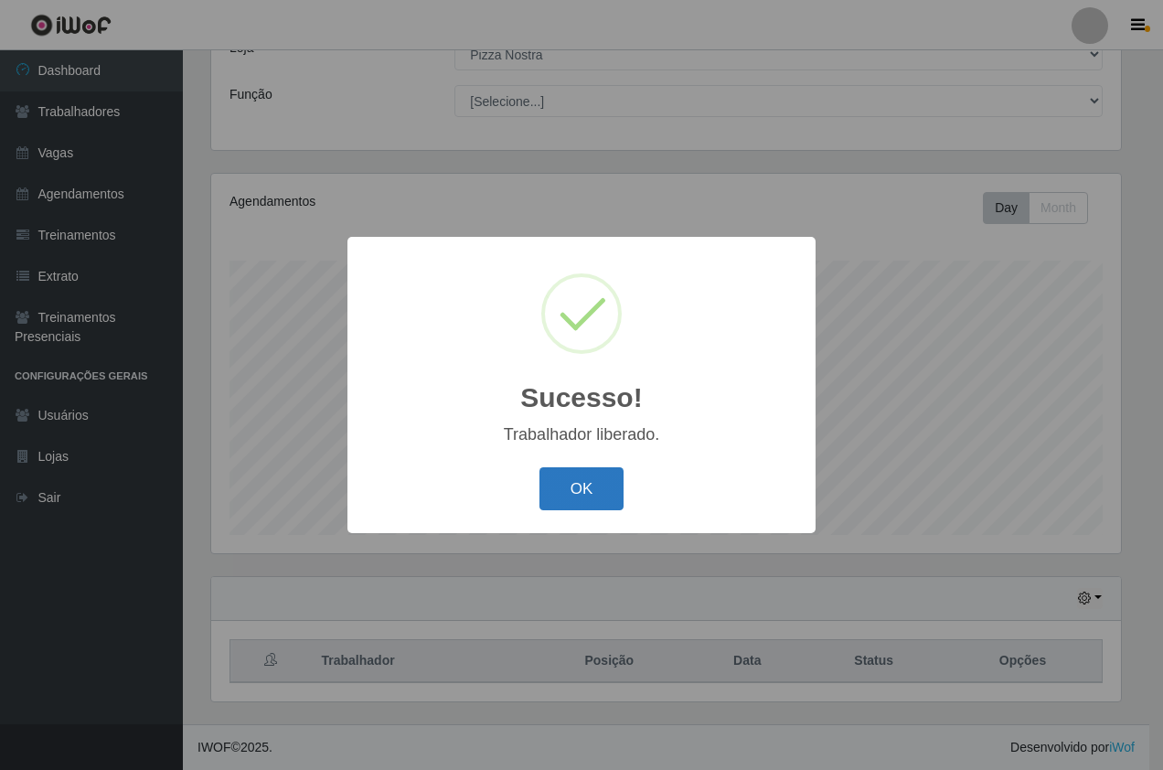
click at [575, 509] on button "OK" at bounding box center [581, 488] width 85 height 43
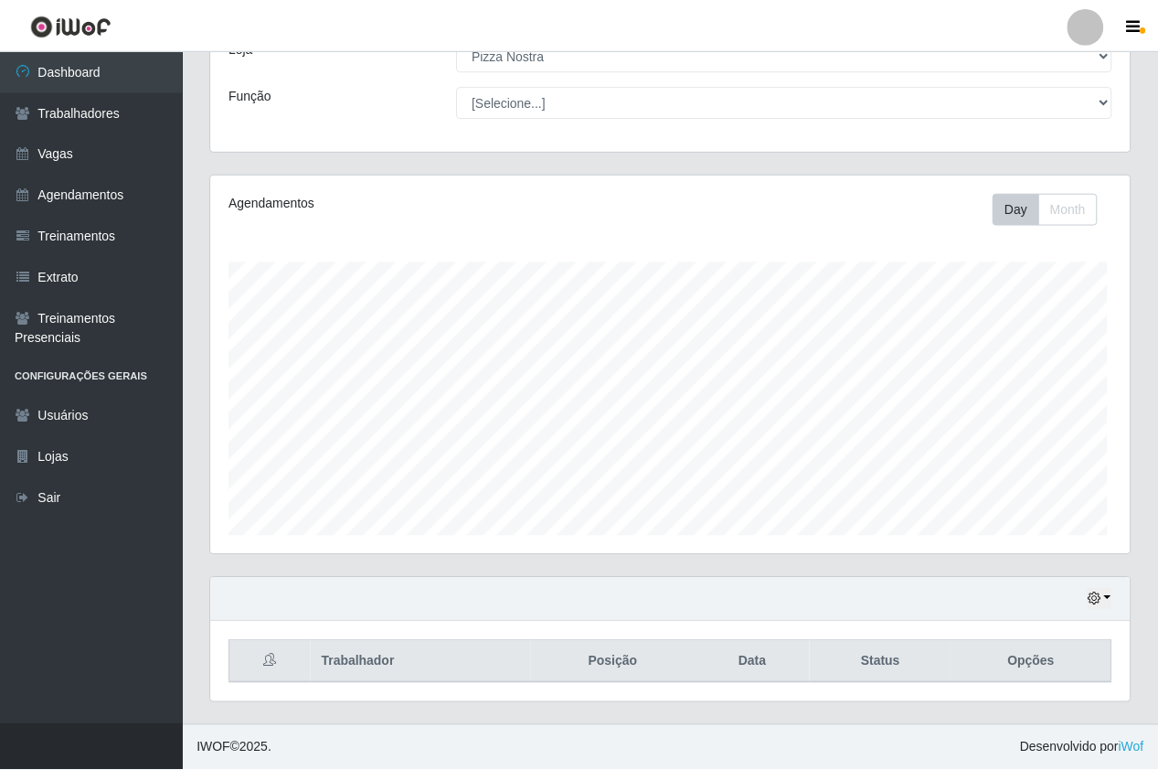
scroll to position [379, 919]
